Goal: Find specific page/section: Find specific page/section

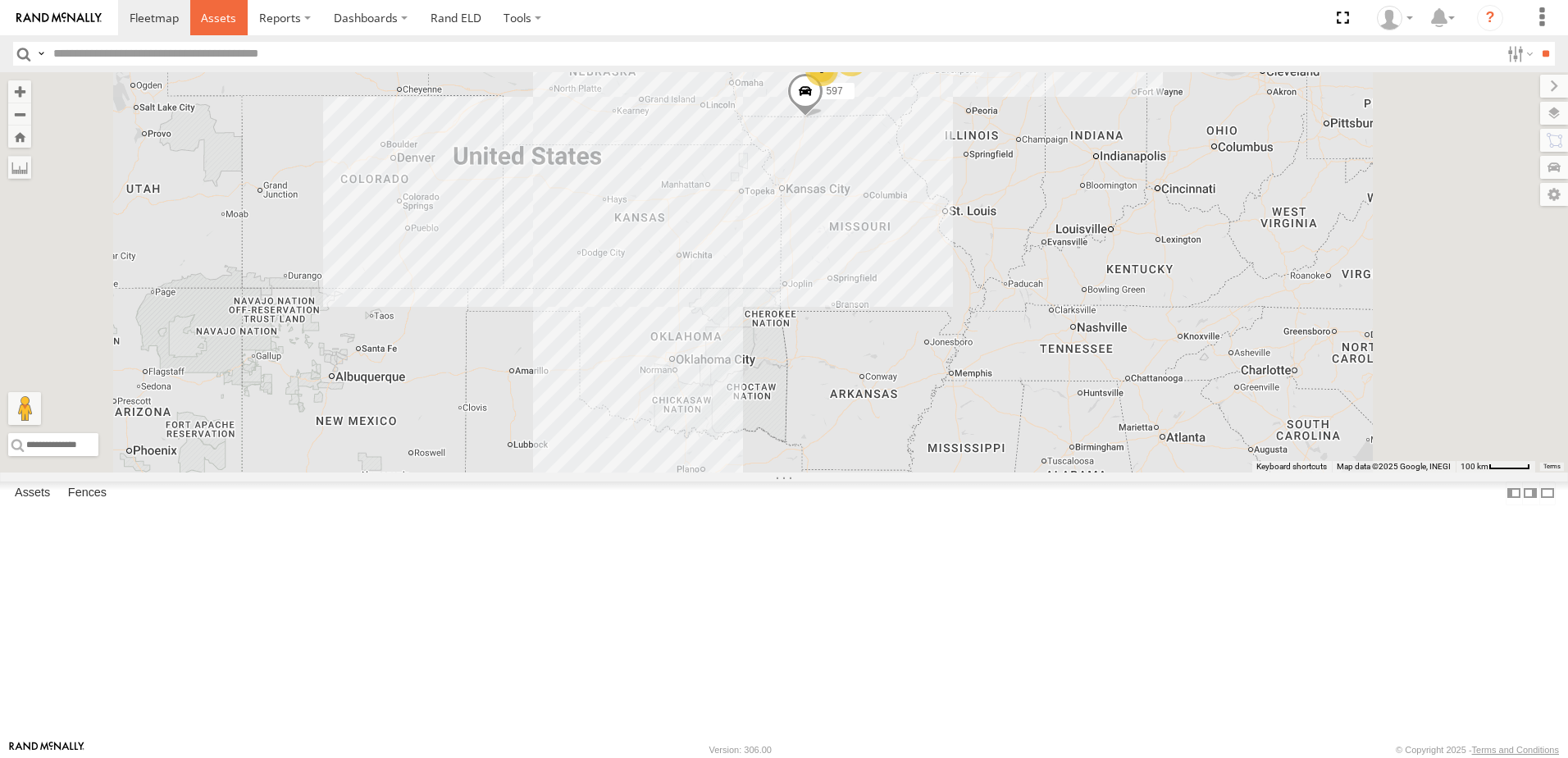
click at [228, 16] on span at bounding box center [218, 17] width 36 height 15
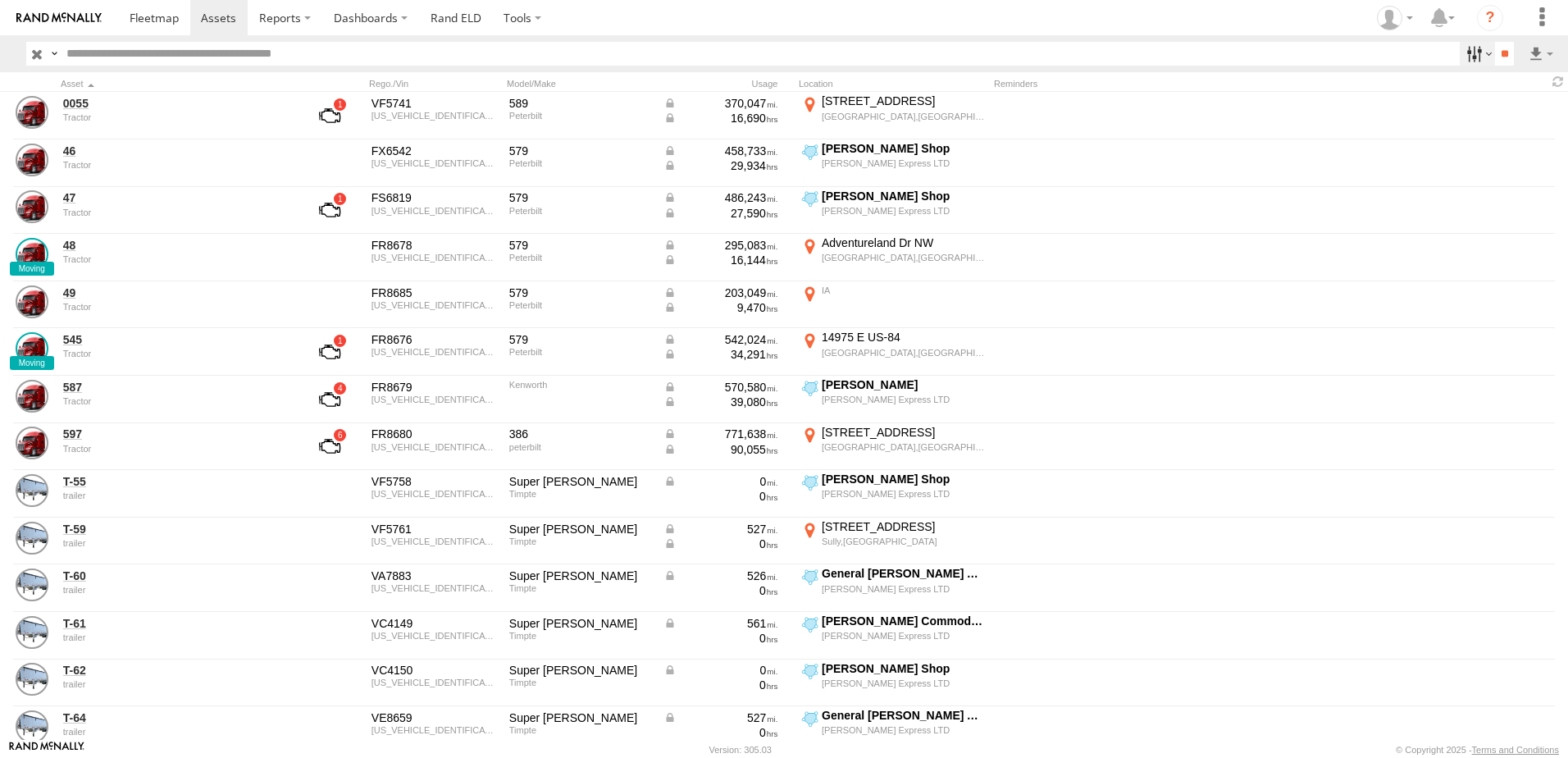
click at [1469, 52] on label at bounding box center [1477, 53] width 36 height 24
click at [0, 0] on span "Tractor" at bounding box center [0, 0] width 0 height 0
click at [1497, 52] on input "**" at bounding box center [1504, 53] width 19 height 24
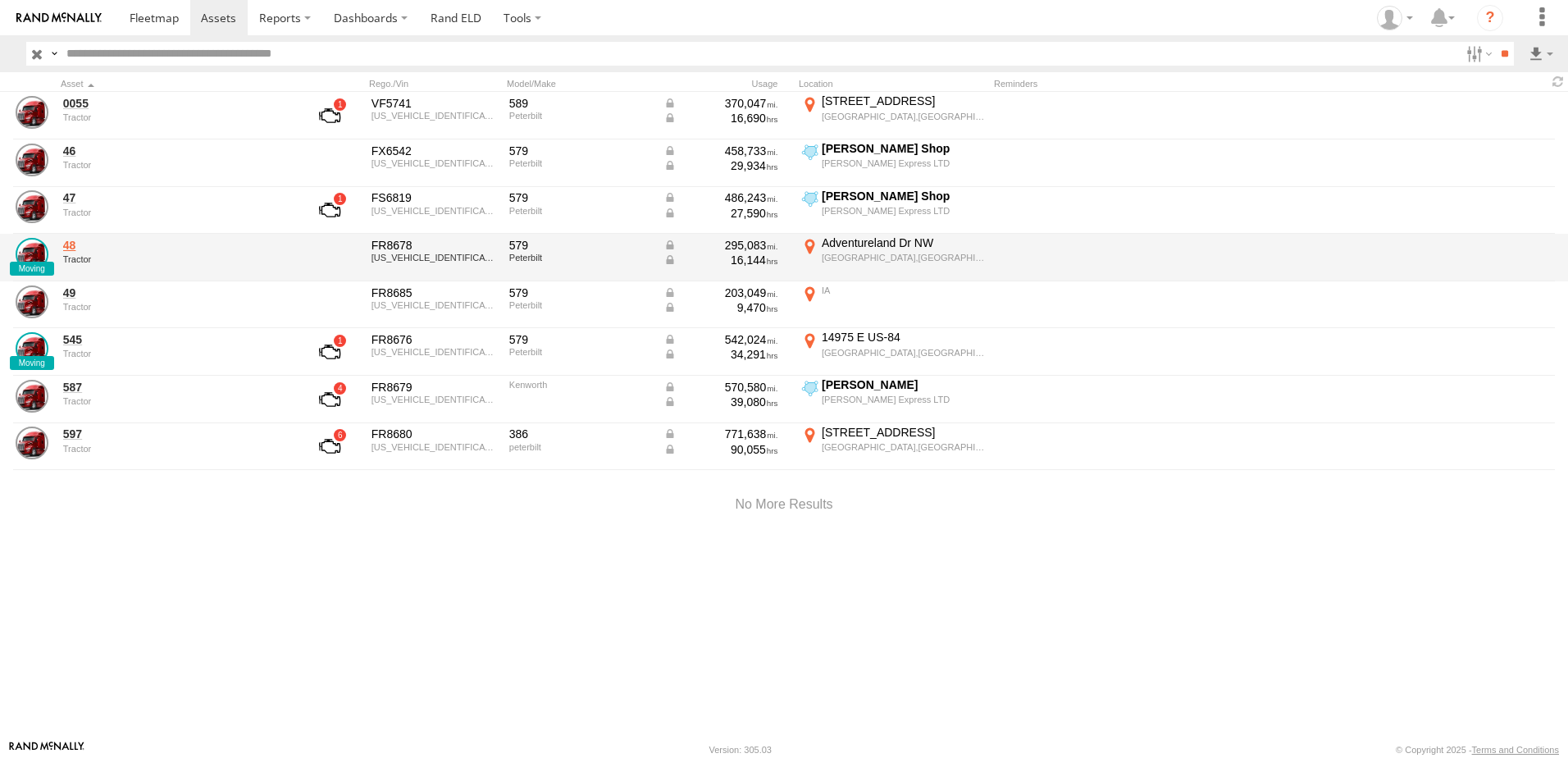
click at [70, 252] on link "48" at bounding box center [175, 245] width 224 height 14
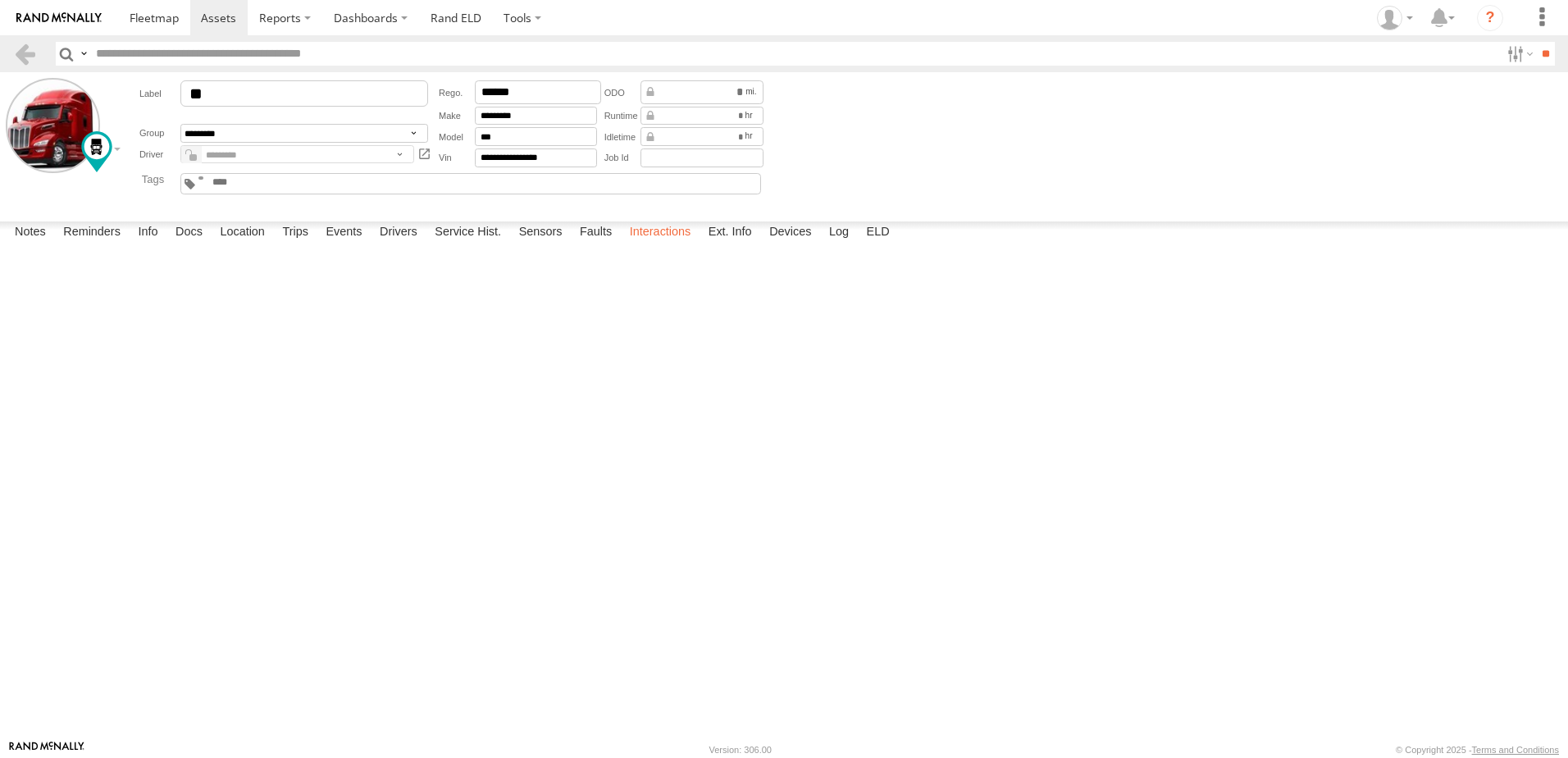
click at [655, 245] on label "Interactions" at bounding box center [660, 233] width 78 height 23
click at [21, 50] on link at bounding box center [25, 53] width 24 height 24
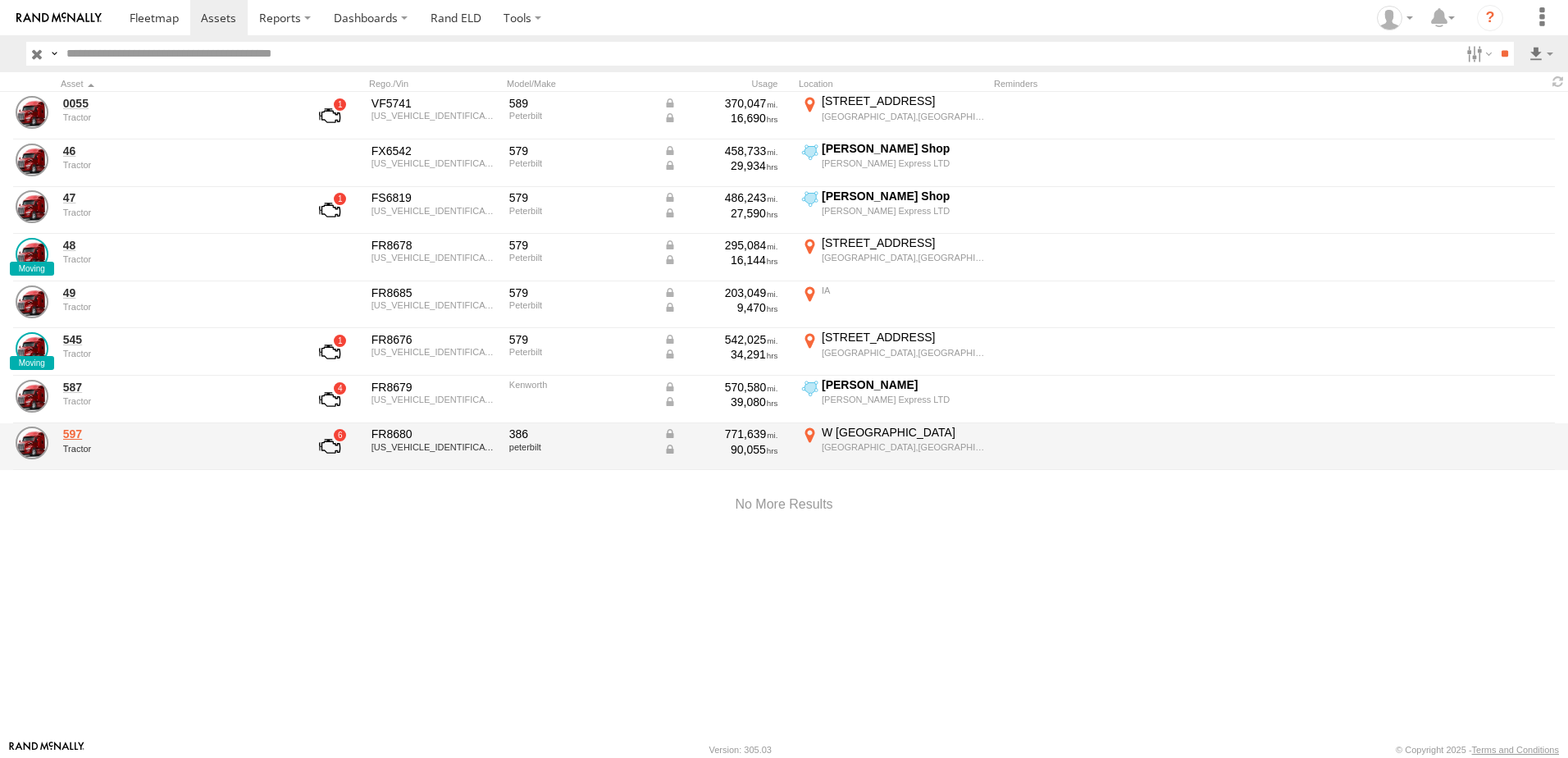
click at [72, 435] on link "597" at bounding box center [175, 433] width 224 height 14
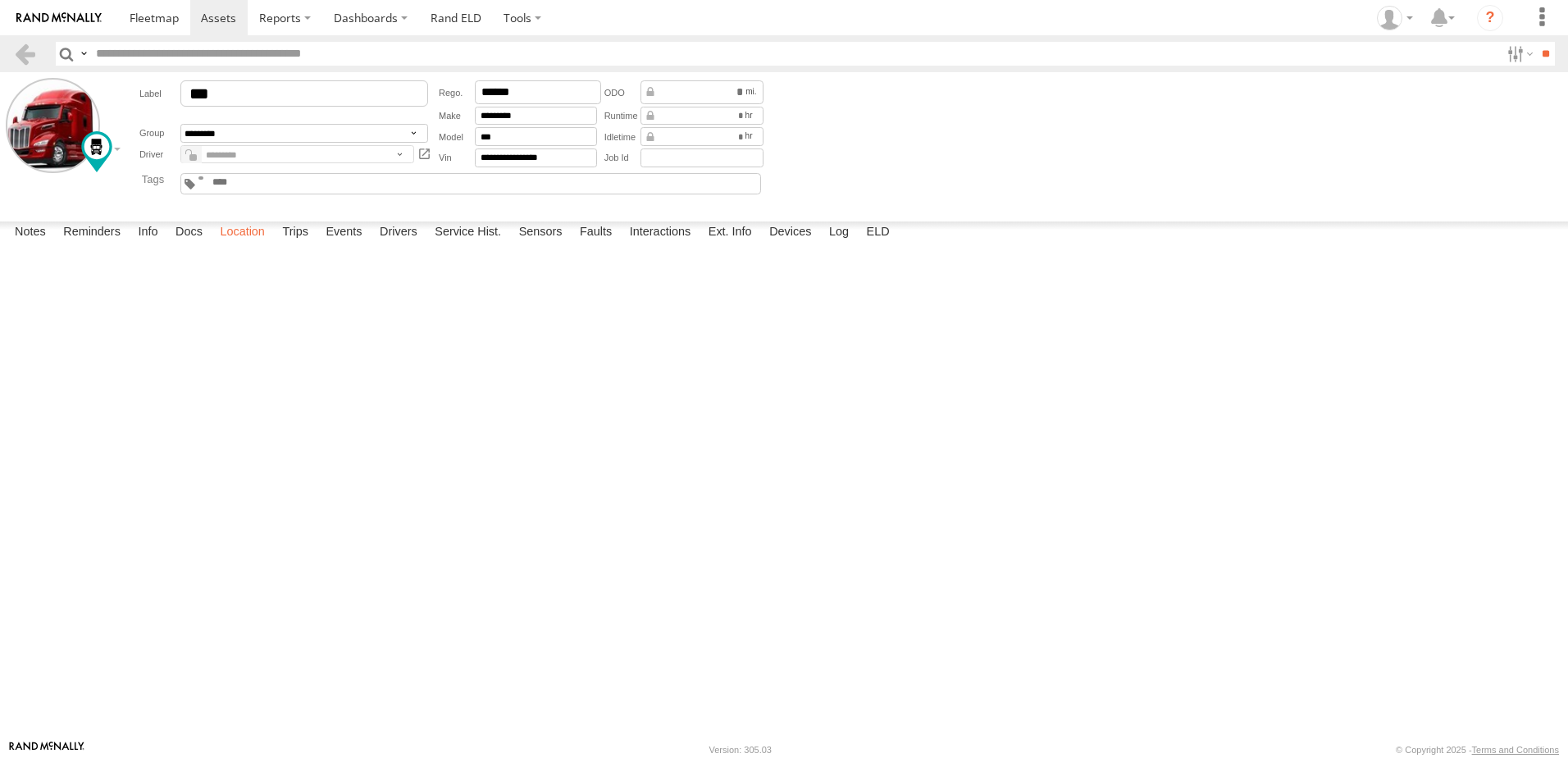
click at [248, 245] on label "Location" at bounding box center [243, 233] width 62 height 23
click at [676, 245] on label "Interactions" at bounding box center [660, 233] width 78 height 23
click at [23, 48] on link at bounding box center [25, 53] width 24 height 24
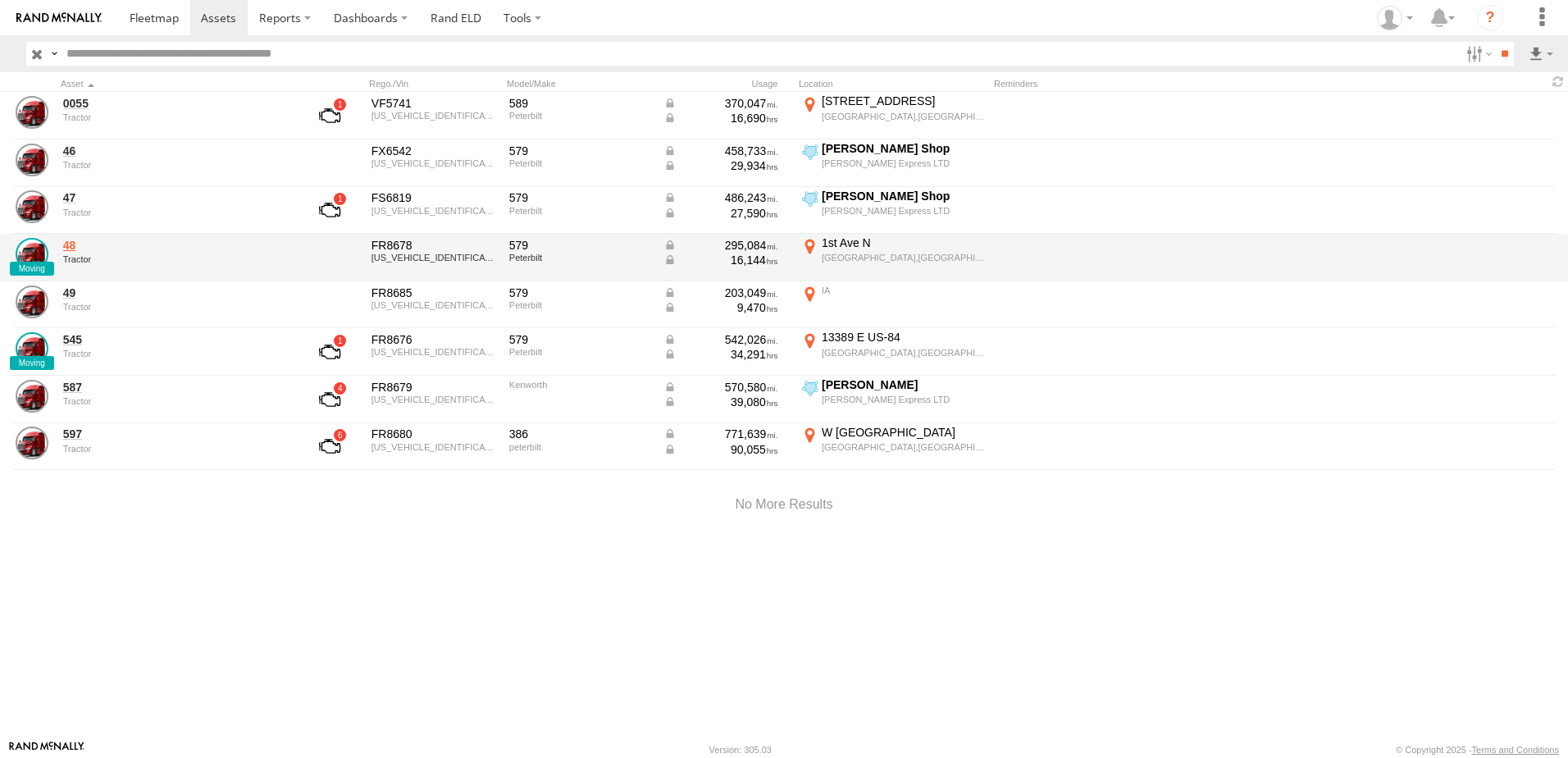
click at [70, 247] on link "48" at bounding box center [175, 245] width 224 height 14
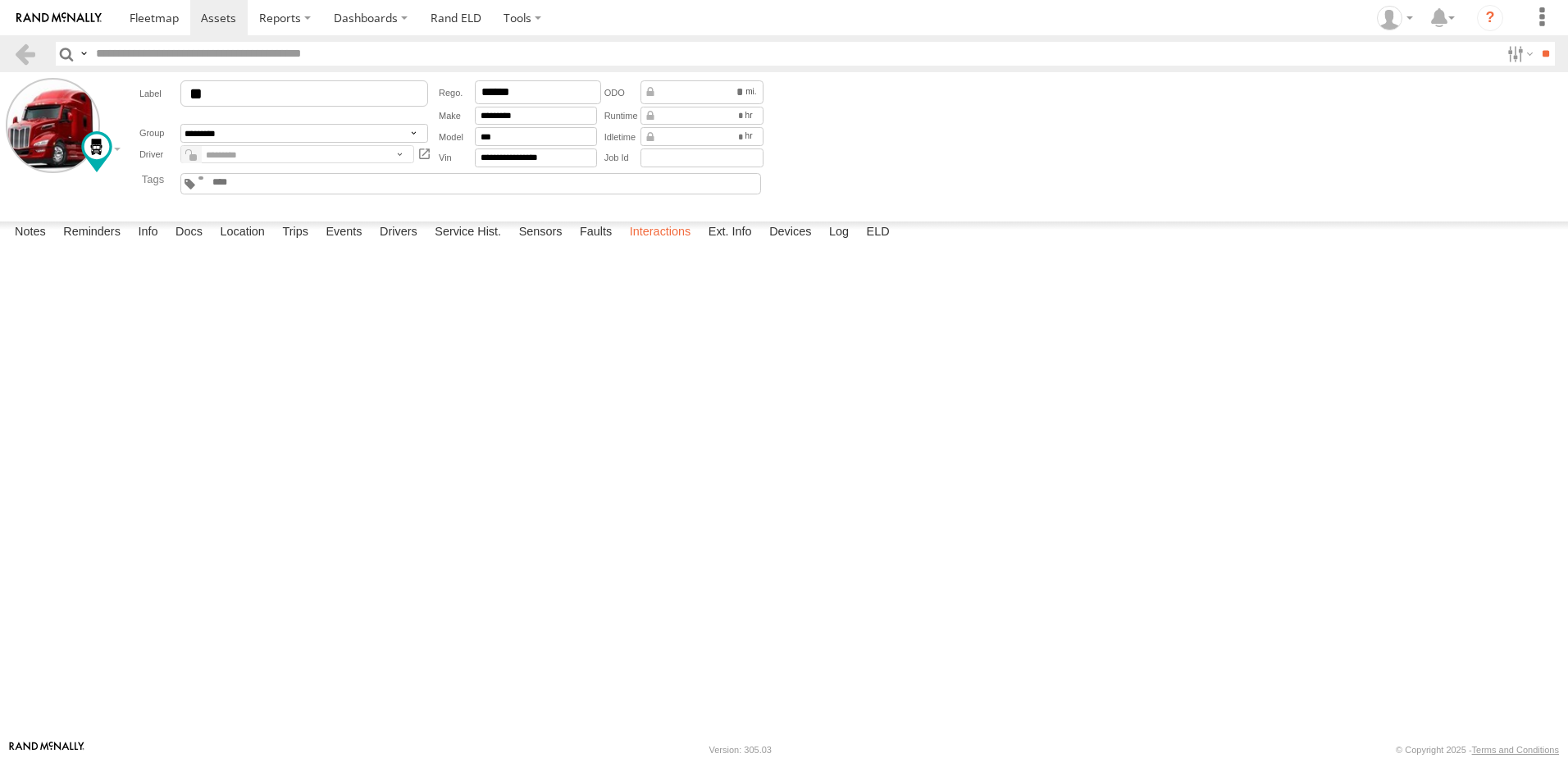
click at [649, 245] on label "Interactions" at bounding box center [660, 233] width 78 height 23
click at [25, 53] on link at bounding box center [25, 53] width 24 height 24
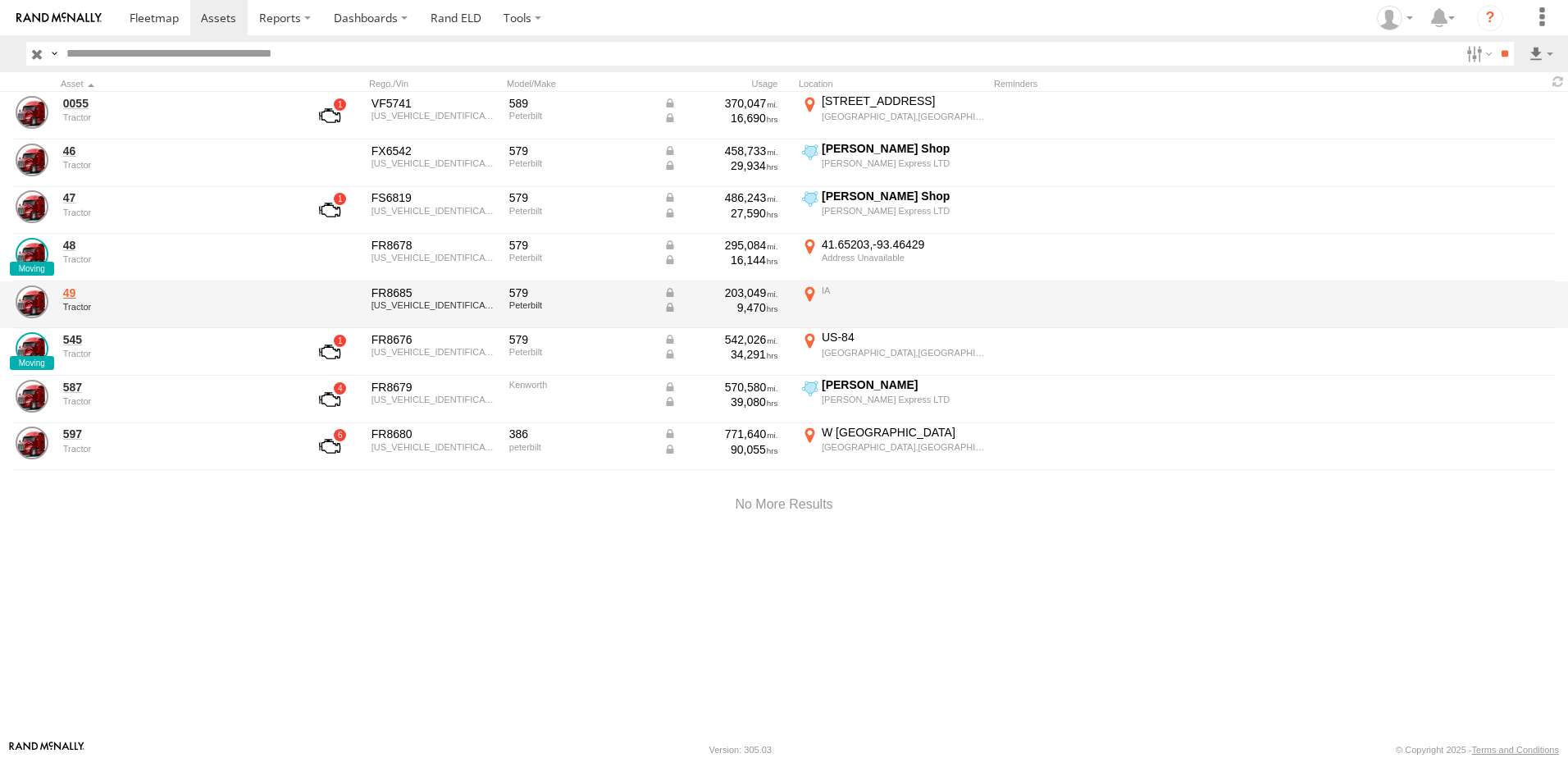
click at [74, 291] on link "49" at bounding box center [175, 292] width 224 height 14
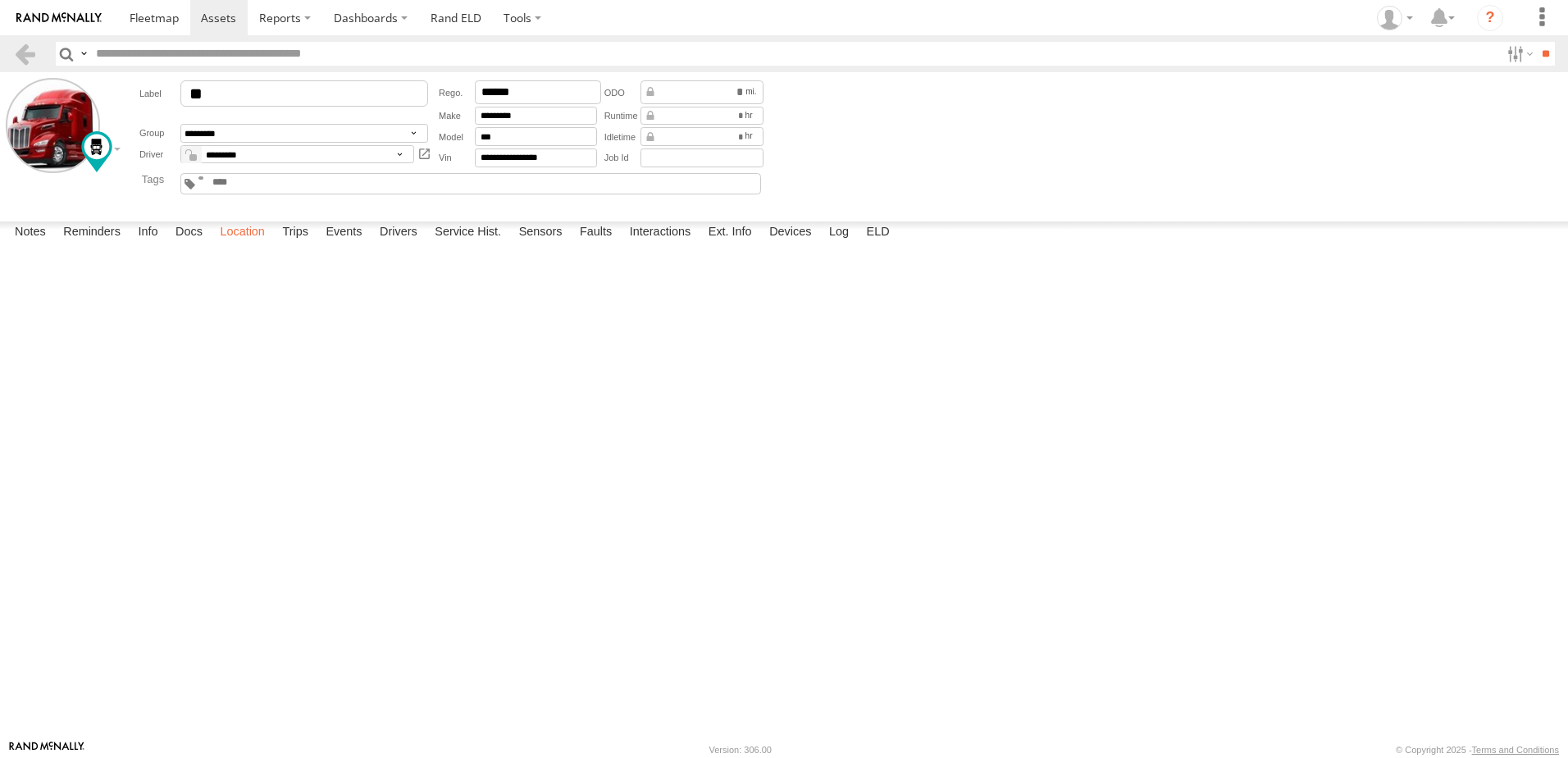
click at [250, 245] on label "Location" at bounding box center [243, 233] width 62 height 23
click at [0, 0] on label at bounding box center [0, 0] width 0 height 0
click at [0, 0] on span "Basemaps" at bounding box center [0, 0] width 0 height 0
click at [0, 0] on span "Satellite + Roadmap" at bounding box center [0, 0] width 0 height 0
click at [29, 48] on link at bounding box center [25, 53] width 24 height 24
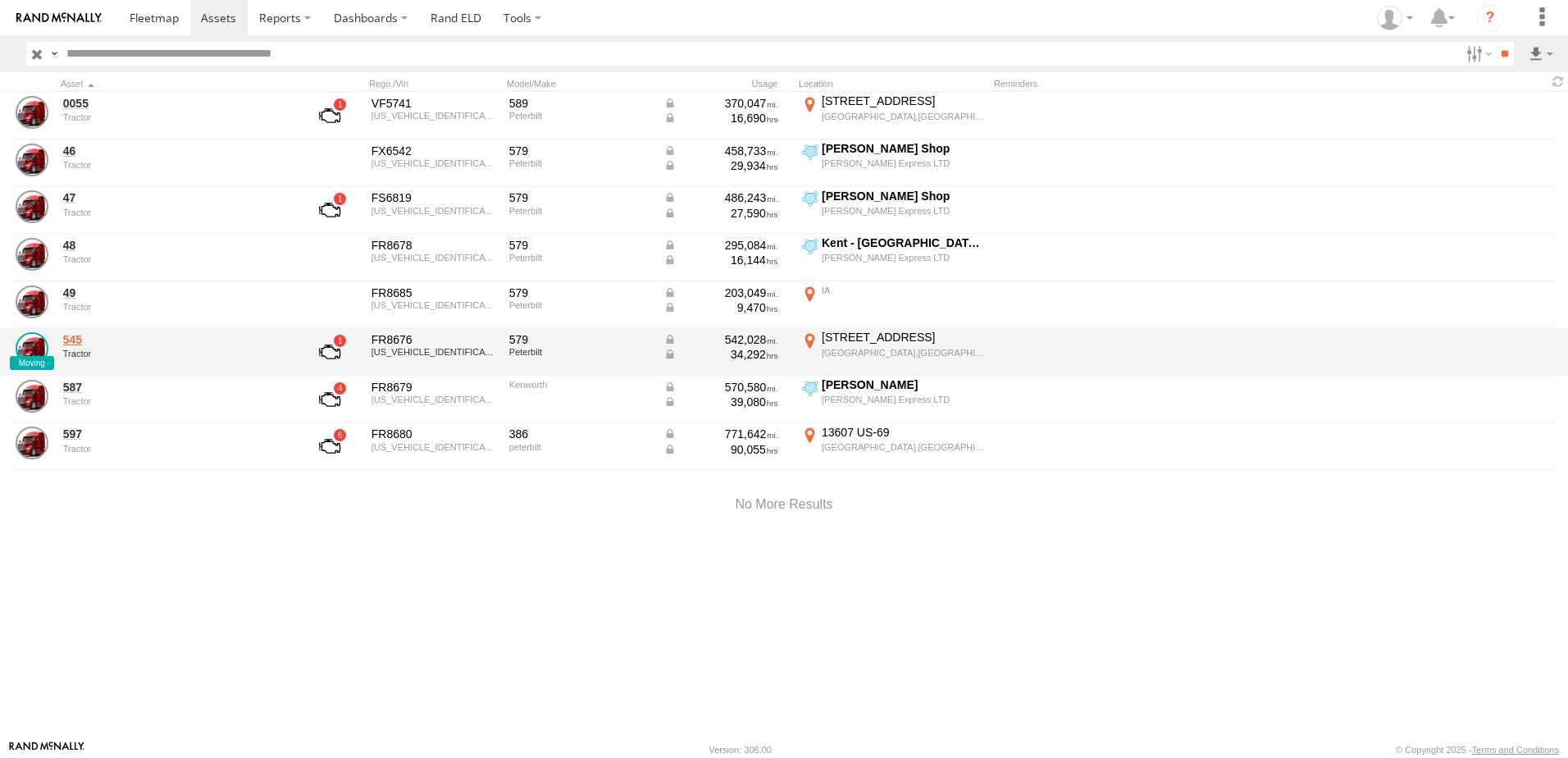
click at [71, 341] on link "545" at bounding box center [175, 339] width 224 height 14
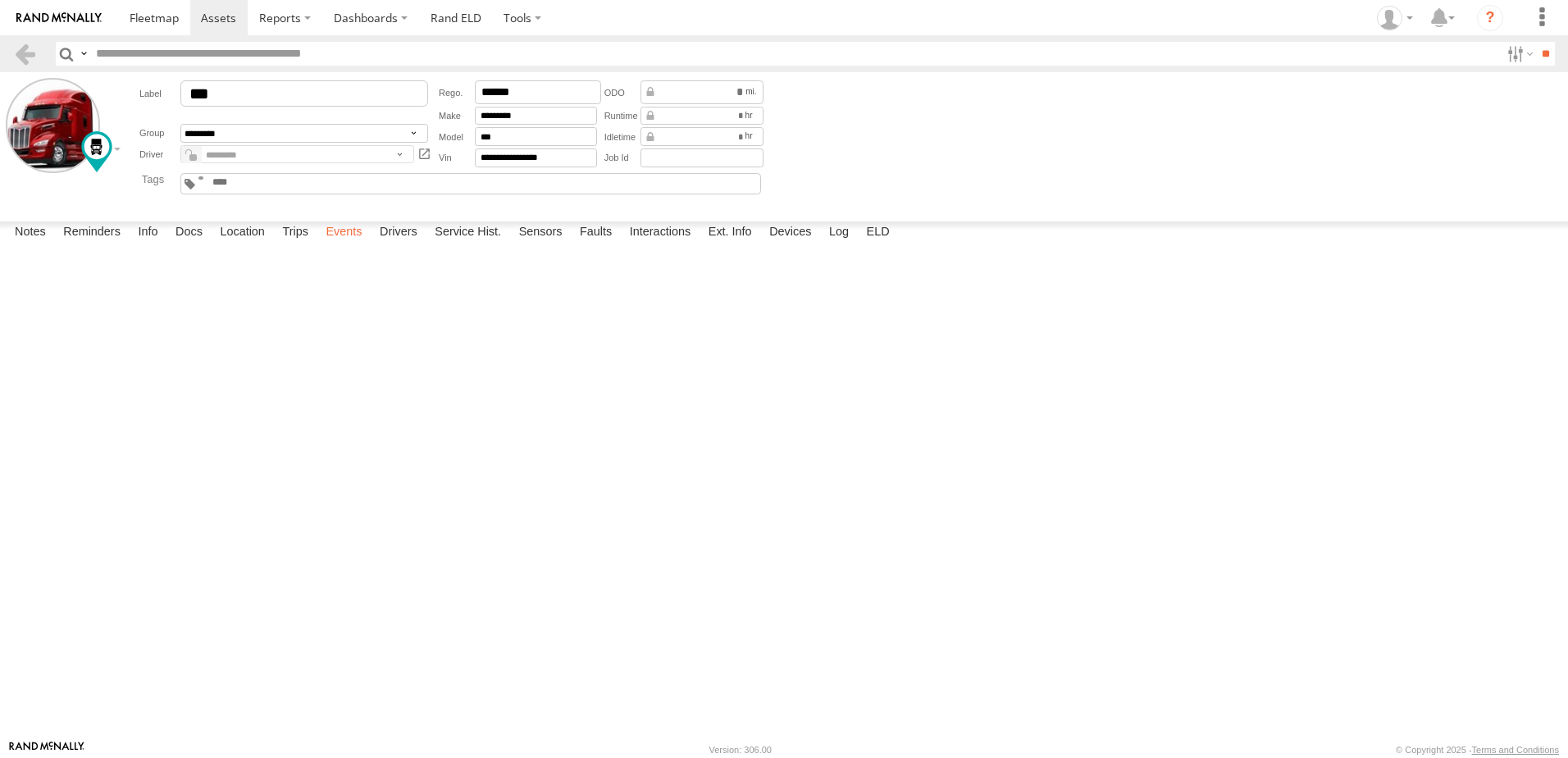
click at [341, 245] on label "Events" at bounding box center [344, 233] width 53 height 23
click at [23, 49] on link at bounding box center [25, 53] width 24 height 24
